Goal: Information Seeking & Learning: Learn about a topic

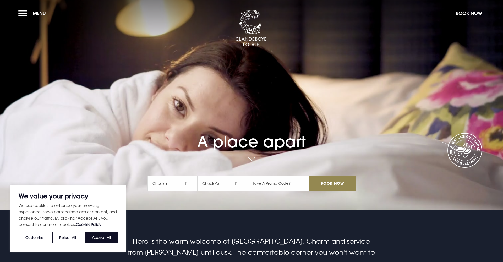
click at [35, 12] on span "Menu" at bounding box center [39, 13] width 13 height 6
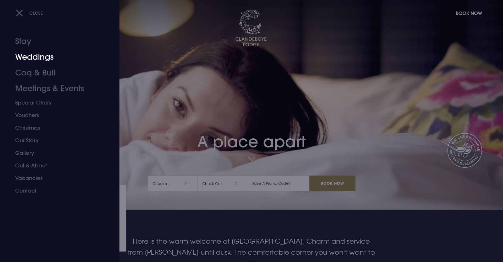
click at [43, 57] on link "Weddings" at bounding box center [56, 57] width 83 height 16
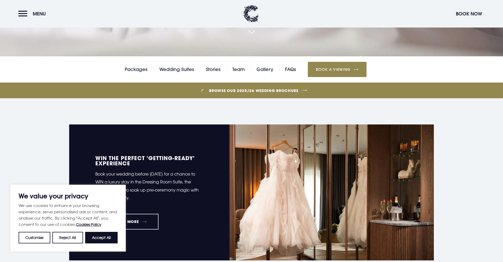
scroll to position [153, 0]
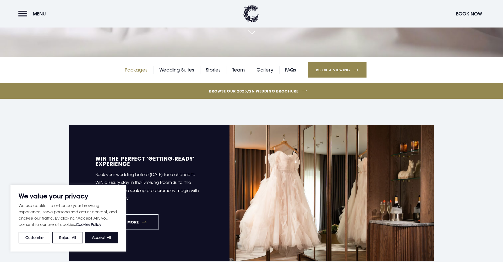
click at [130, 70] on link "Packages" at bounding box center [136, 70] width 23 height 8
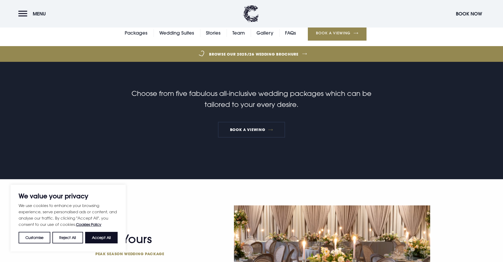
scroll to position [193, 0]
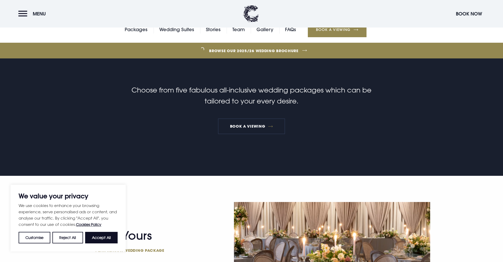
click at [100, 237] on button "Accept All" at bounding box center [101, 238] width 32 height 12
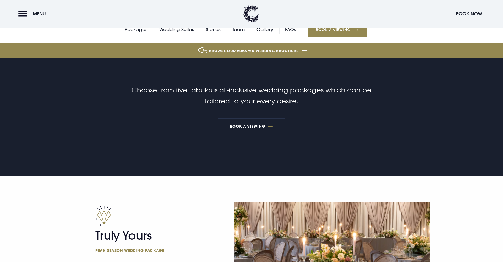
checkbox input "true"
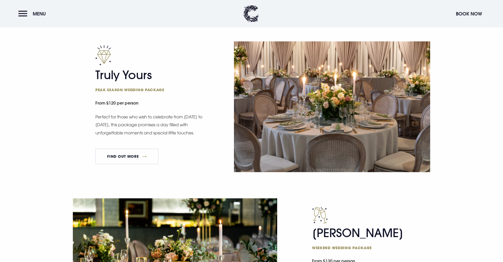
scroll to position [354, 0]
click at [131, 160] on link "FIND OUT MORE" at bounding box center [126, 156] width 63 height 16
click at [134, 157] on link "FIND OUT MORE" at bounding box center [126, 156] width 63 height 16
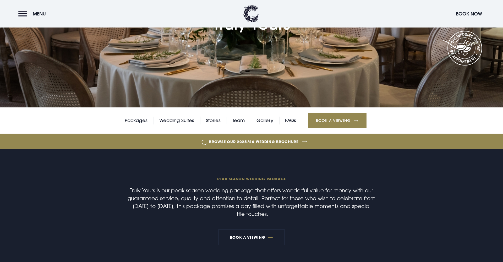
scroll to position [77, 0]
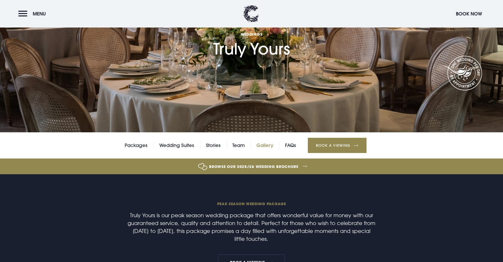
click at [263, 146] on link "Gallery" at bounding box center [264, 145] width 17 height 8
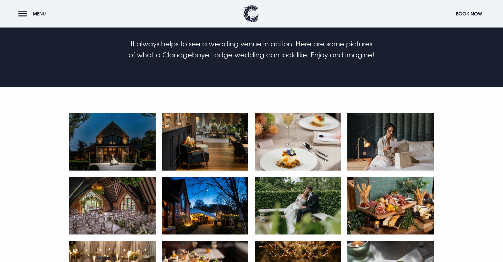
scroll to position [239, 0]
click at [124, 147] on img at bounding box center [112, 142] width 86 height 58
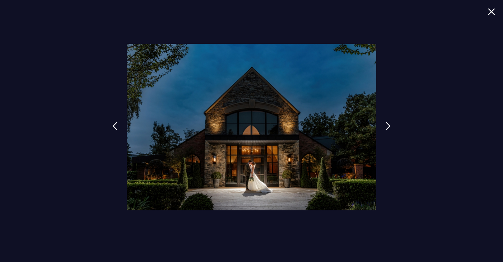
scroll to position [240, 0]
click at [386, 128] on link at bounding box center [390, 130] width 13 height 24
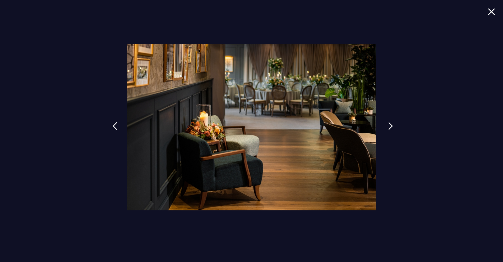
click at [386, 128] on link at bounding box center [390, 130] width 13 height 24
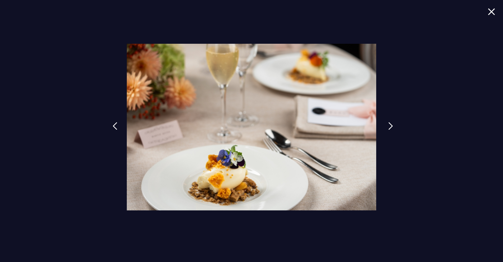
click at [386, 128] on link at bounding box center [390, 130] width 13 height 24
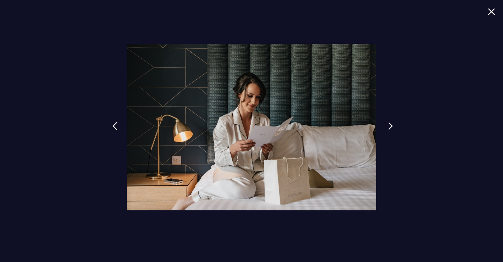
click at [385, 128] on link at bounding box center [390, 130] width 13 height 24
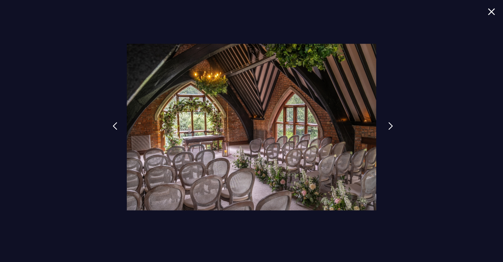
click at [390, 124] on img at bounding box center [390, 126] width 5 height 8
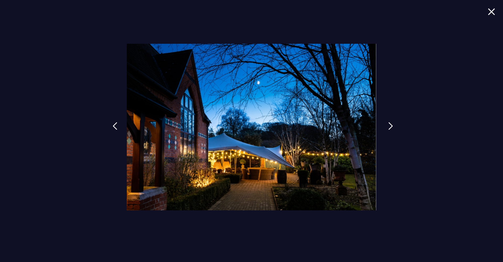
click at [390, 124] on img at bounding box center [390, 126] width 5 height 8
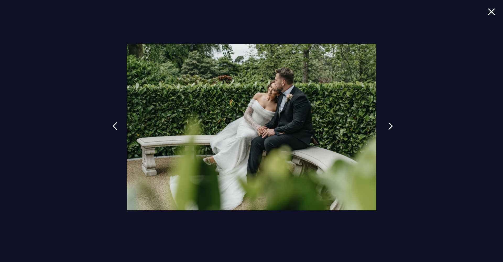
click at [390, 124] on img at bounding box center [390, 126] width 5 height 8
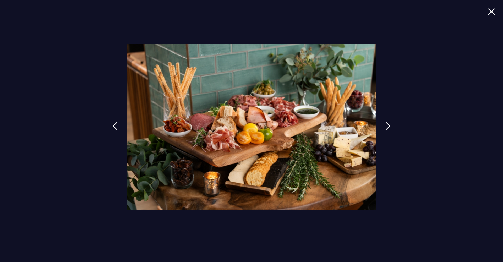
scroll to position [236, 0]
click at [117, 124] on link at bounding box center [112, 130] width 13 height 24
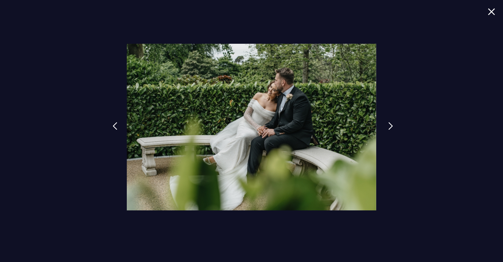
click at [387, 126] on link at bounding box center [390, 130] width 13 height 24
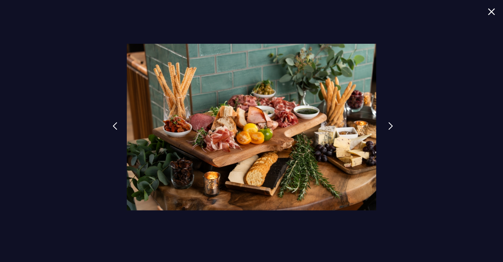
click at [391, 126] on img at bounding box center [390, 126] width 5 height 8
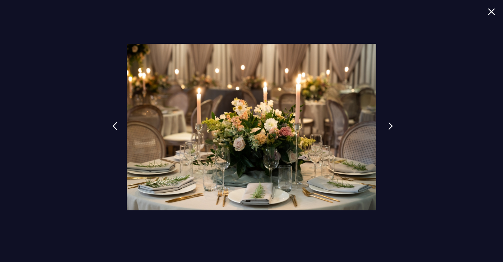
click at [391, 126] on img at bounding box center [390, 126] width 5 height 8
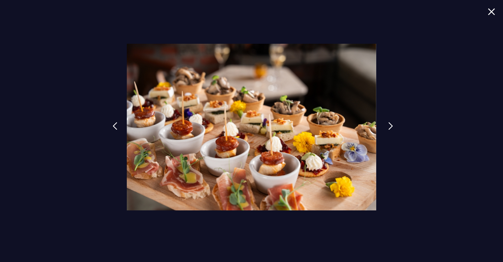
click at [390, 126] on img at bounding box center [390, 126] width 5 height 8
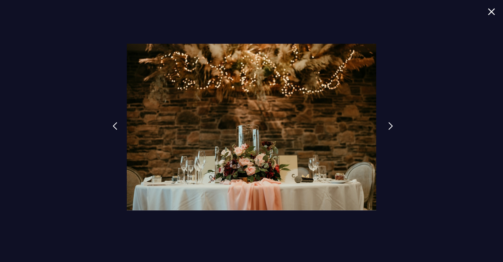
click at [390, 126] on img at bounding box center [390, 126] width 5 height 8
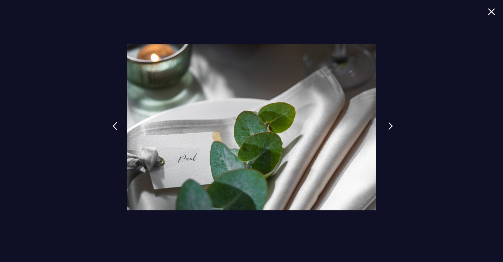
click at [390, 126] on img at bounding box center [390, 126] width 5 height 8
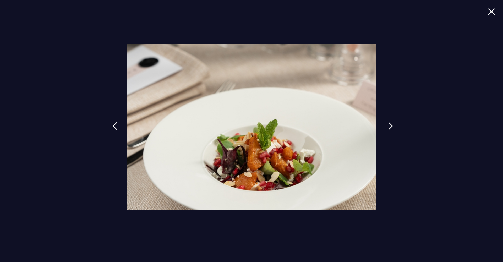
click at [390, 126] on img at bounding box center [390, 126] width 5 height 8
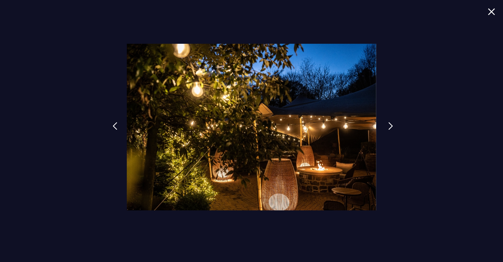
click at [390, 126] on img at bounding box center [390, 126] width 5 height 8
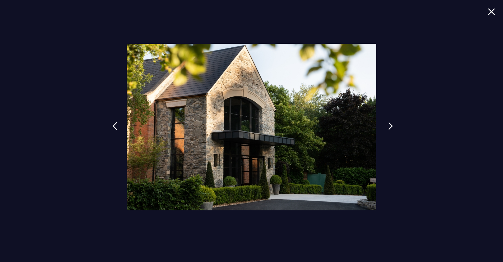
click at [390, 126] on img at bounding box center [390, 126] width 5 height 8
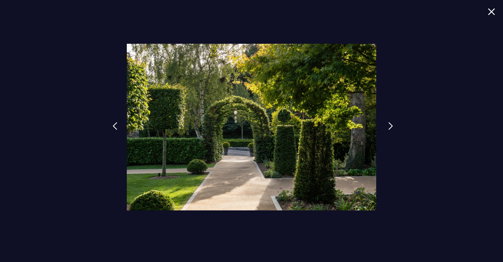
click at [390, 126] on img at bounding box center [390, 126] width 5 height 8
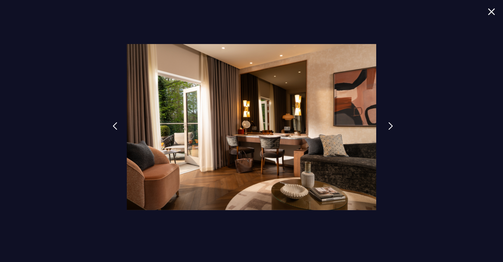
click at [390, 126] on img at bounding box center [390, 126] width 5 height 8
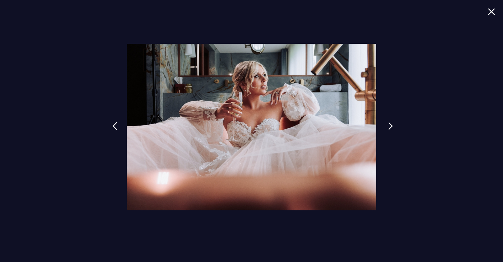
click at [390, 126] on img at bounding box center [390, 126] width 5 height 8
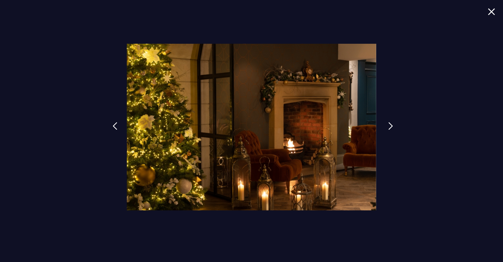
click at [390, 126] on img at bounding box center [390, 126] width 5 height 8
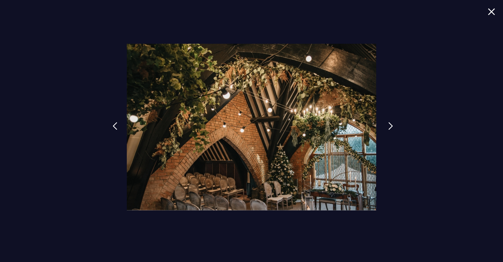
click at [390, 126] on img at bounding box center [390, 126] width 5 height 8
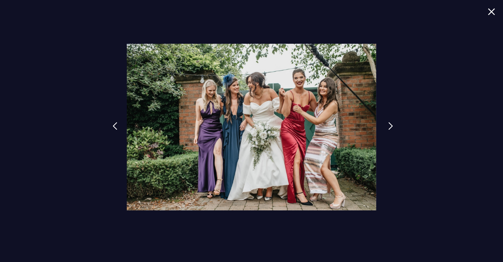
click at [390, 126] on img at bounding box center [390, 126] width 5 height 8
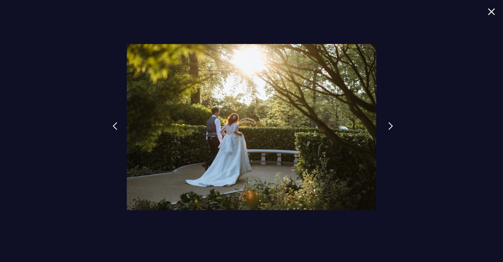
click at [390, 126] on img at bounding box center [390, 126] width 5 height 8
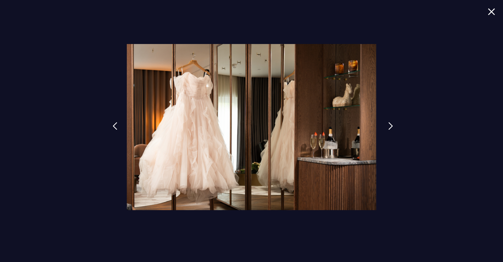
click at [390, 126] on img at bounding box center [390, 126] width 5 height 8
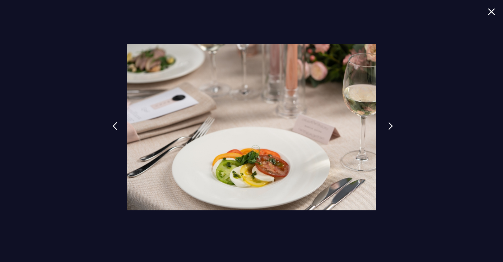
click at [390, 126] on img at bounding box center [390, 126] width 5 height 8
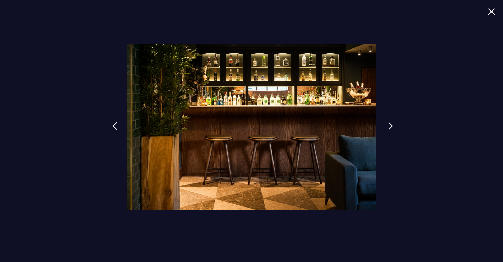
click at [390, 126] on img at bounding box center [390, 126] width 5 height 8
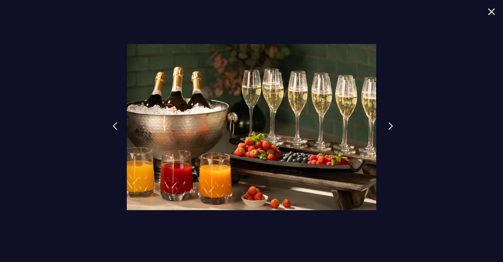
click at [390, 126] on img at bounding box center [390, 126] width 5 height 8
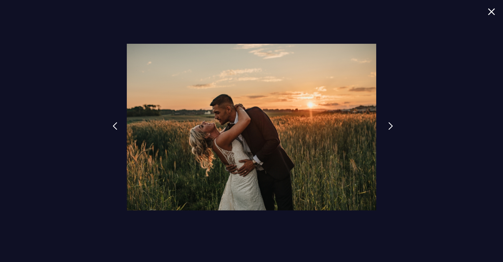
click at [390, 126] on img at bounding box center [390, 126] width 5 height 8
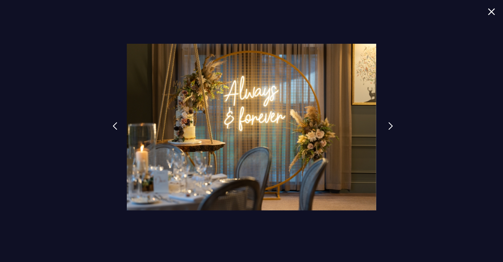
click at [390, 126] on img at bounding box center [390, 126] width 5 height 8
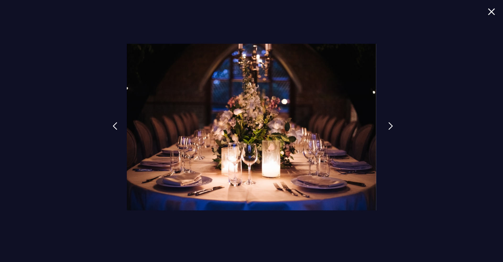
click at [390, 126] on img at bounding box center [390, 126] width 5 height 8
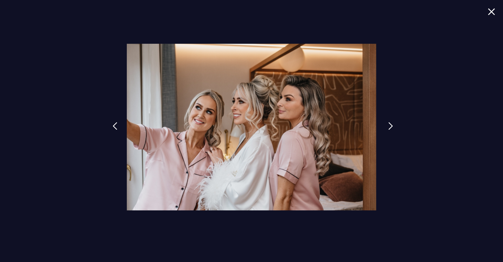
click at [390, 126] on img at bounding box center [390, 126] width 5 height 8
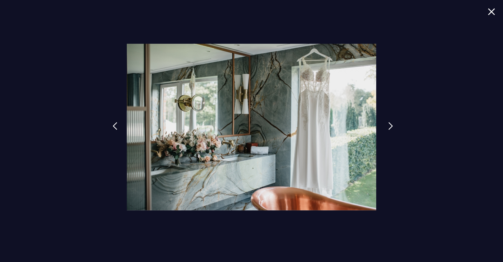
click at [390, 126] on img at bounding box center [390, 126] width 5 height 8
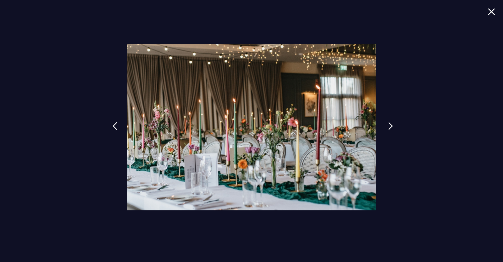
click at [390, 126] on img at bounding box center [390, 126] width 5 height 8
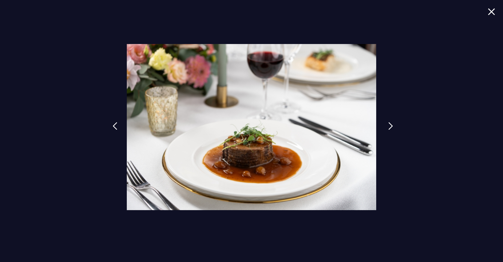
click at [390, 126] on img at bounding box center [390, 126] width 5 height 8
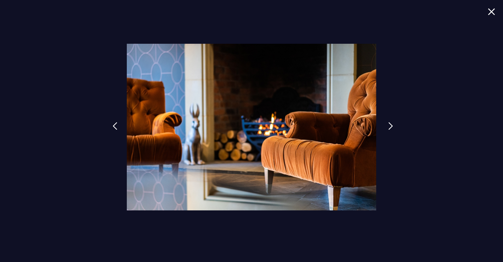
click at [390, 126] on img at bounding box center [390, 126] width 5 height 8
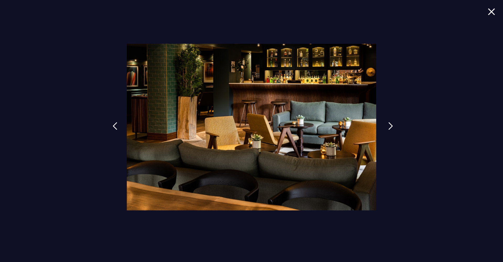
click at [390, 126] on img at bounding box center [390, 126] width 5 height 8
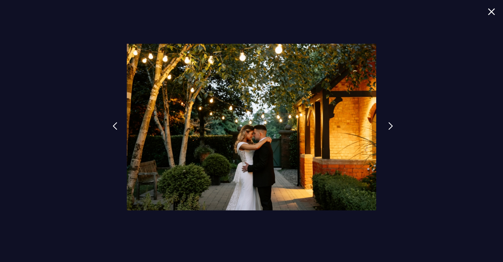
click at [390, 126] on img at bounding box center [390, 126] width 5 height 8
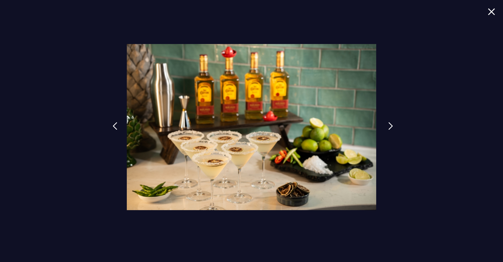
click at [390, 126] on img at bounding box center [390, 126] width 5 height 8
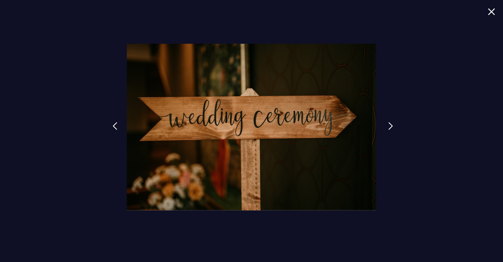
click at [390, 126] on img at bounding box center [390, 126] width 5 height 8
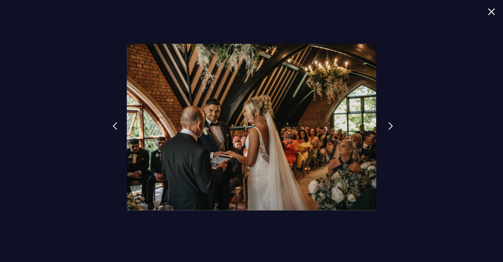
click at [390, 126] on img at bounding box center [390, 126] width 5 height 8
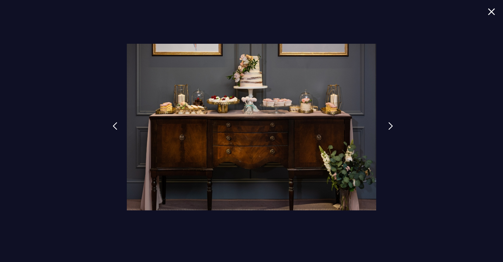
click at [390, 126] on img at bounding box center [390, 126] width 5 height 8
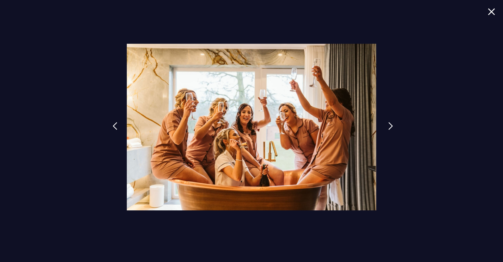
click at [390, 126] on img at bounding box center [390, 126] width 5 height 8
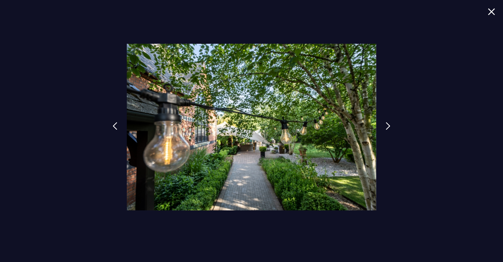
click at [494, 10] on img at bounding box center [491, 11] width 7 height 7
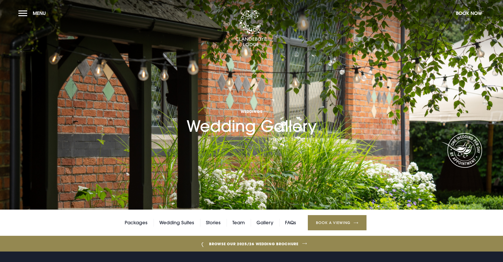
scroll to position [0, 0]
click at [141, 221] on link "Packages" at bounding box center [136, 223] width 23 height 8
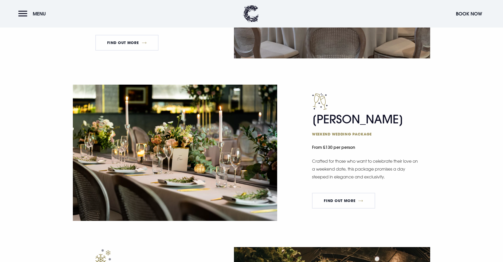
scroll to position [467, 0]
click at [341, 196] on link "FIND OUT MORE" at bounding box center [343, 201] width 63 height 16
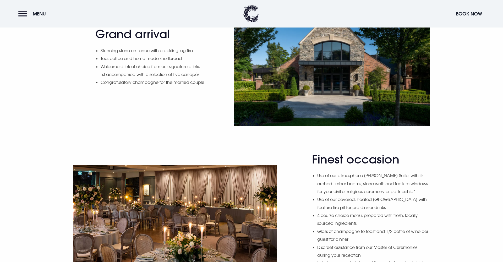
scroll to position [379, 0]
